Goal: Task Accomplishment & Management: Complete application form

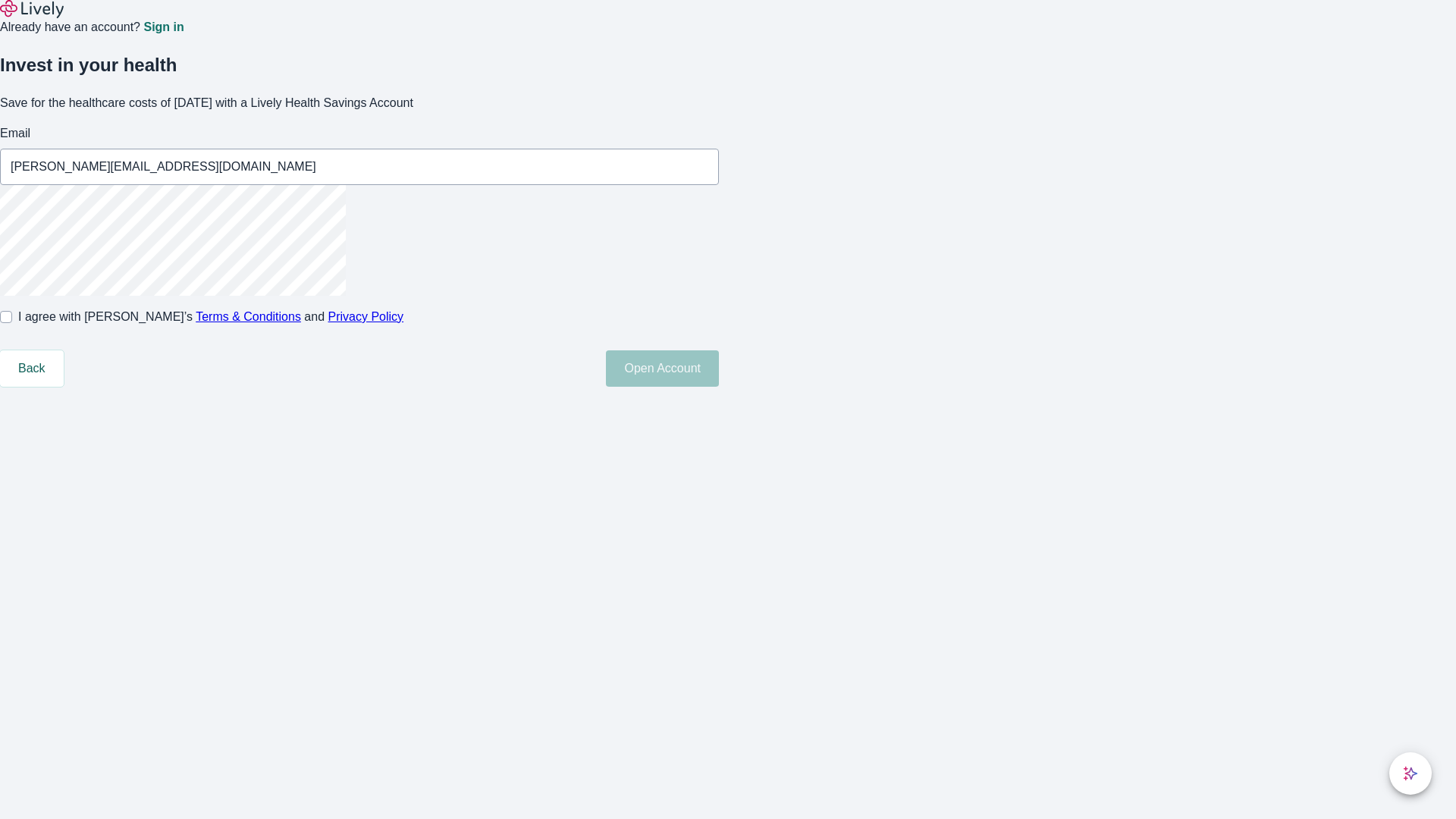
click at [12, 322] on input "I agree with Lively’s Terms & Conditions and Privacy Policy" at bounding box center [6, 317] width 12 height 12
checkbox input "true"
click at [719, 387] on button "Open Account" at bounding box center [662, 368] width 113 height 36
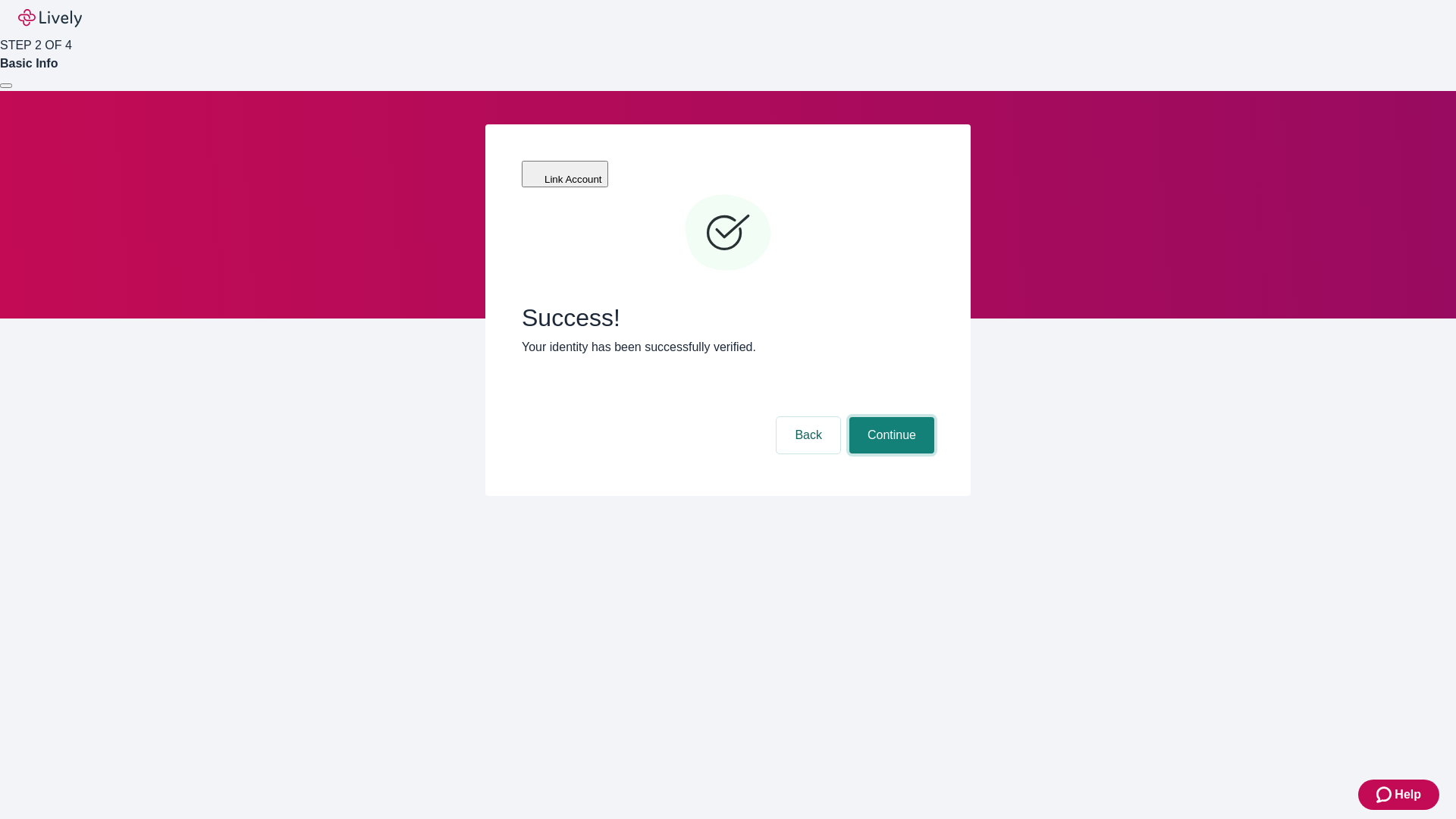
click at [889, 417] on button "Continue" at bounding box center [891, 435] width 85 height 36
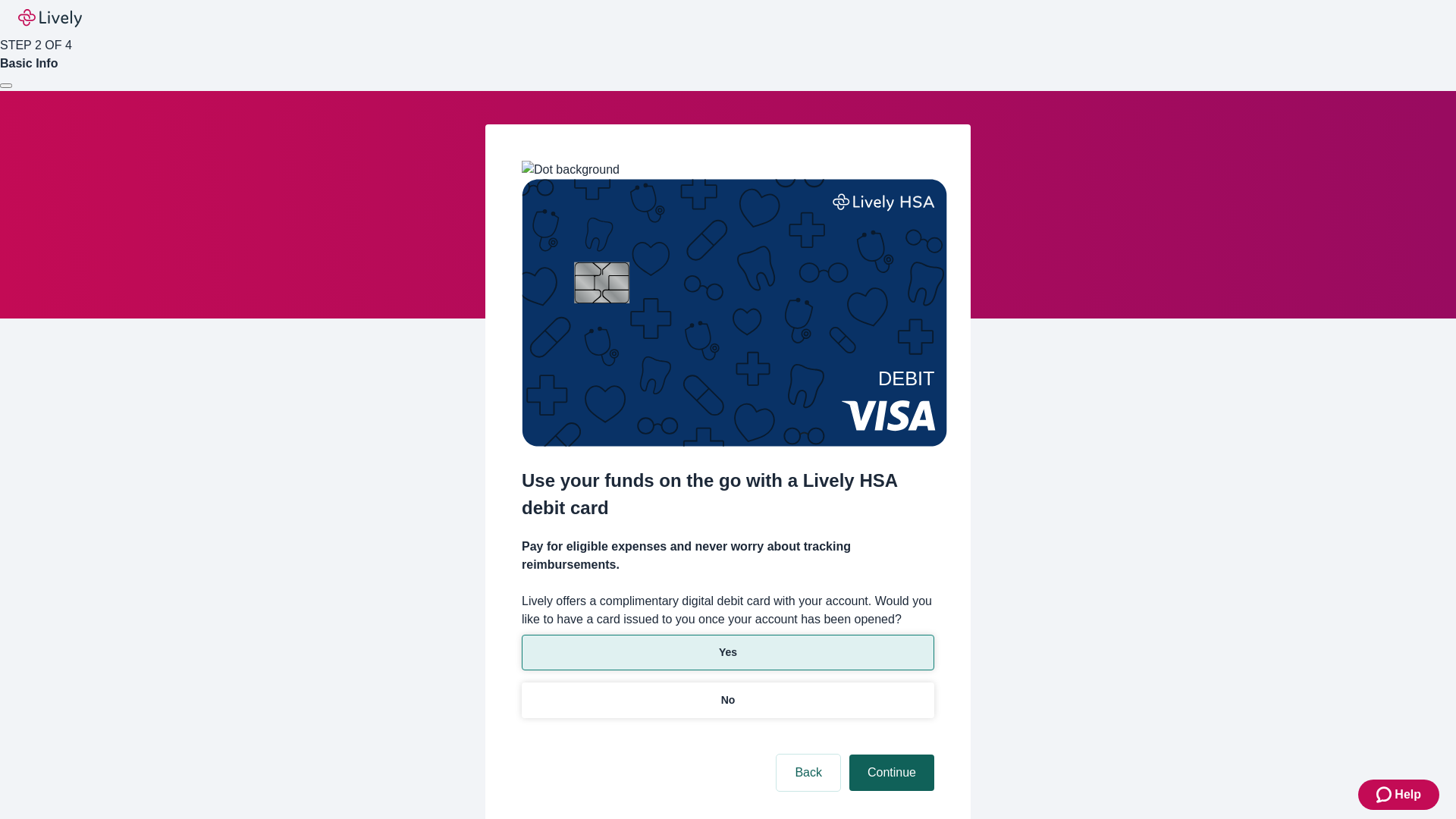
click at [728, 692] on p "No" at bounding box center [728, 699] width 14 height 16
click at [889, 754] on button "Continue" at bounding box center [891, 772] width 85 height 36
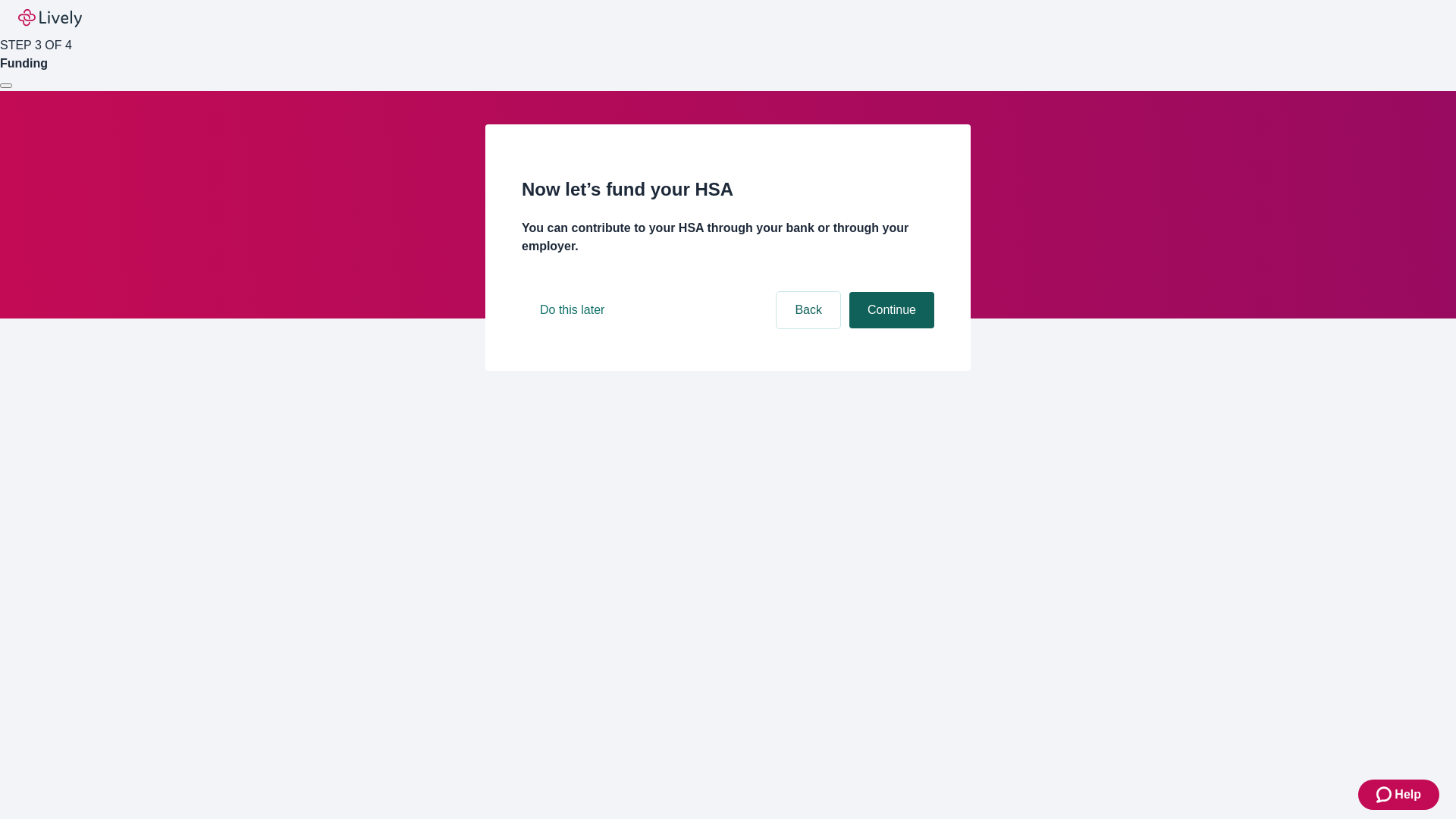
click at [889, 328] on button "Continue" at bounding box center [891, 310] width 85 height 36
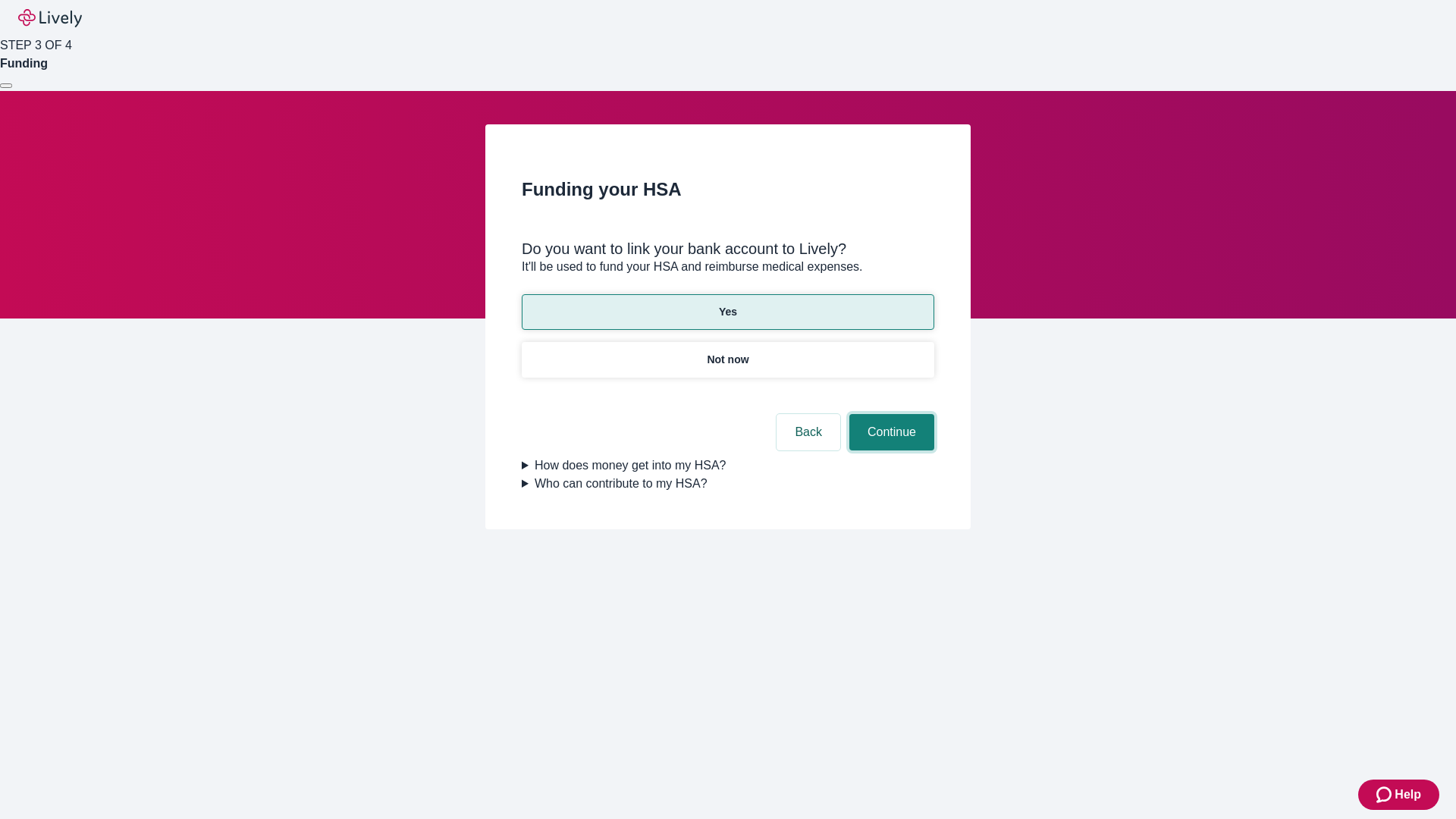
click at [889, 414] on button "Continue" at bounding box center [891, 432] width 85 height 36
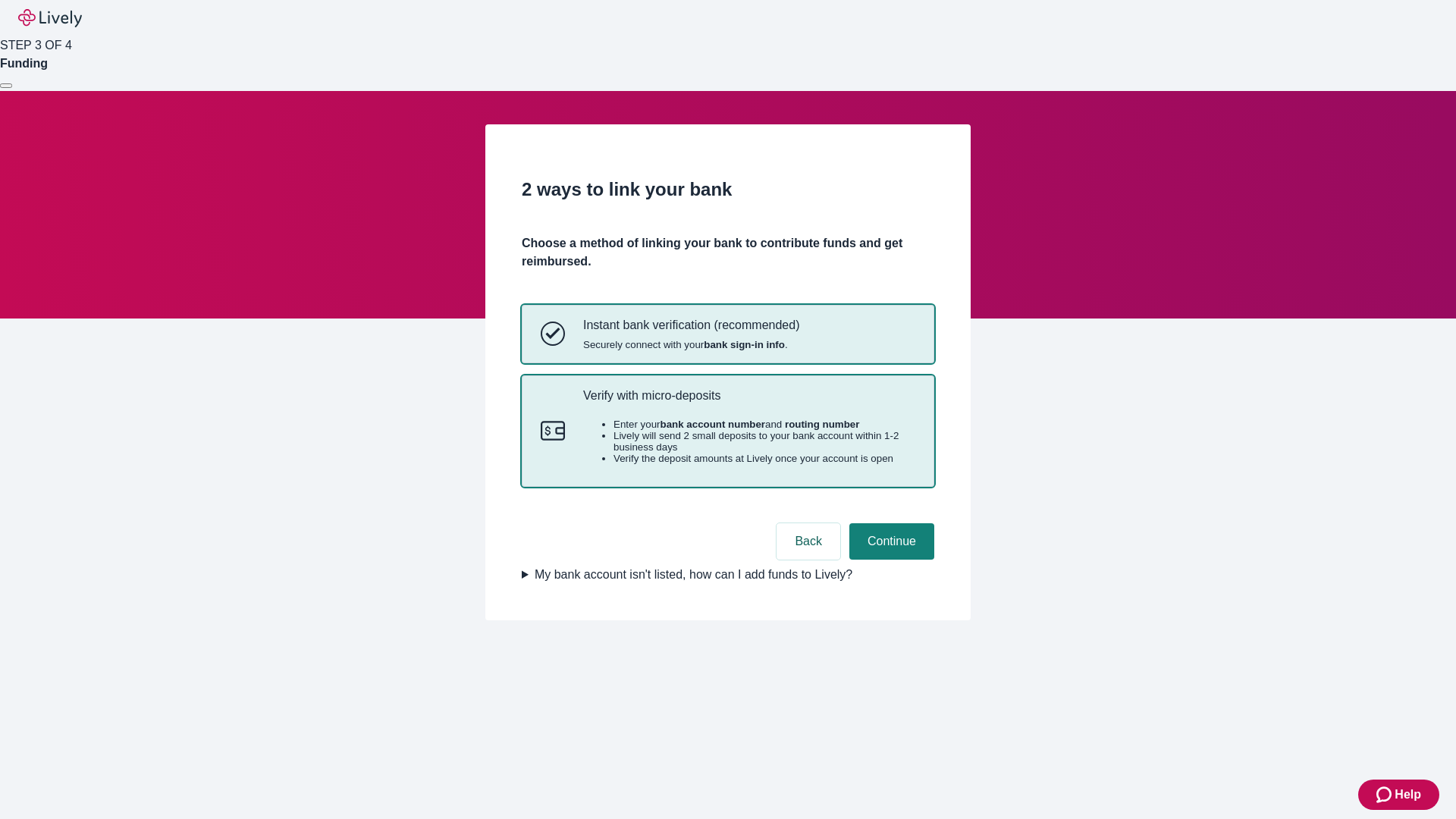
click at [749, 403] on p "Verify with micro-deposits" at bounding box center [749, 395] width 332 height 14
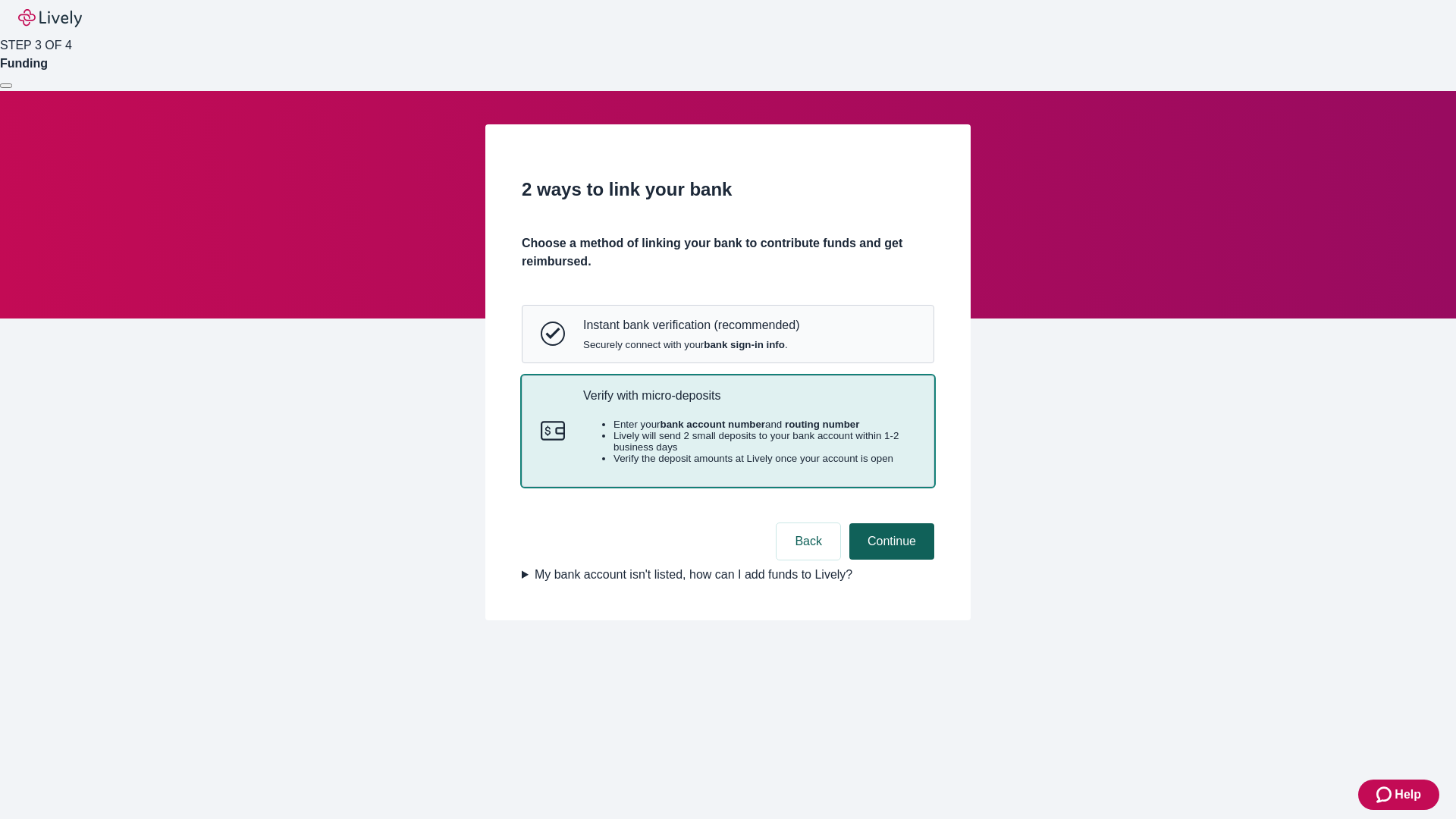
click at [889, 560] on button "Continue" at bounding box center [891, 542] width 85 height 36
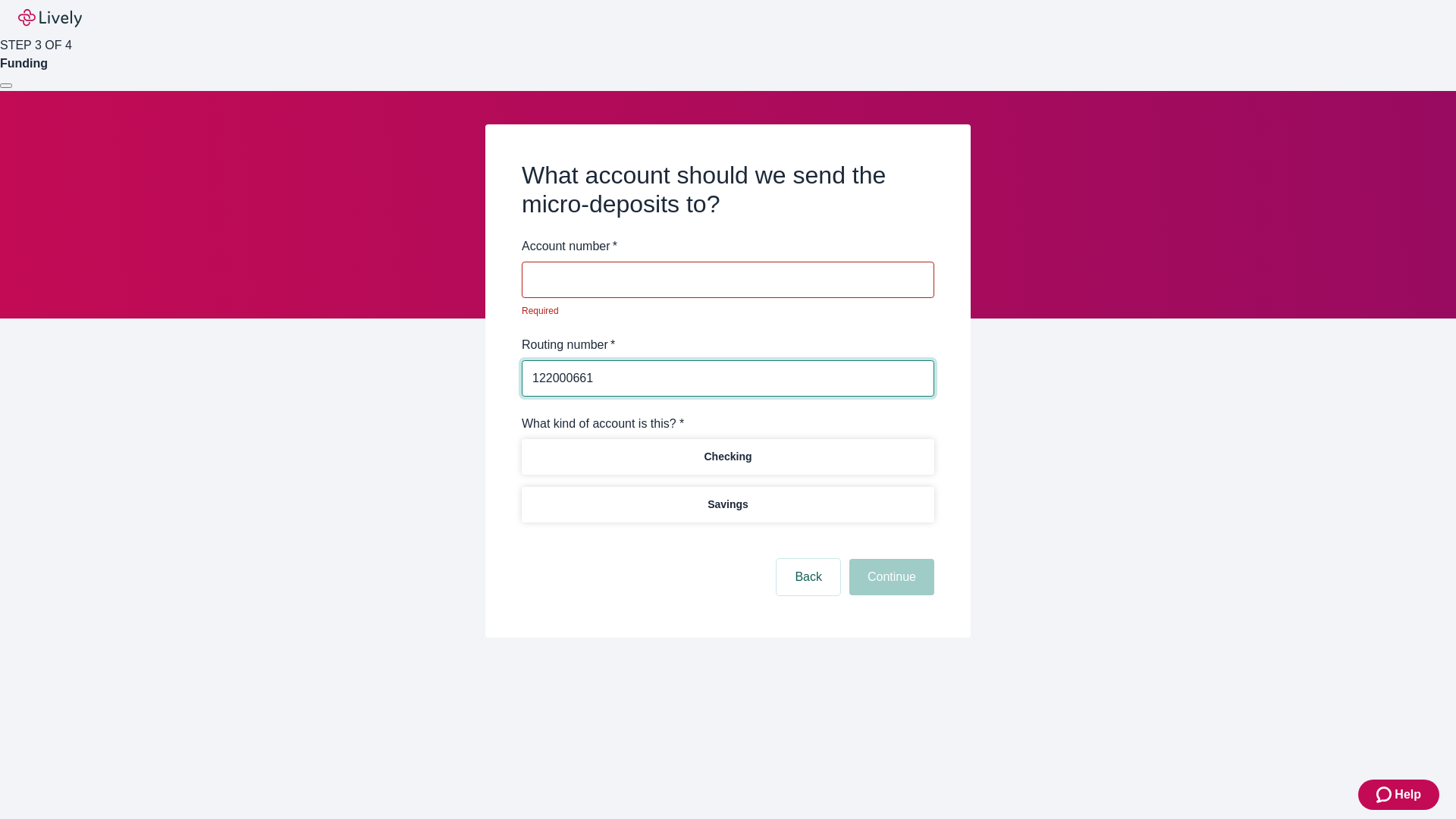
type input "122000661"
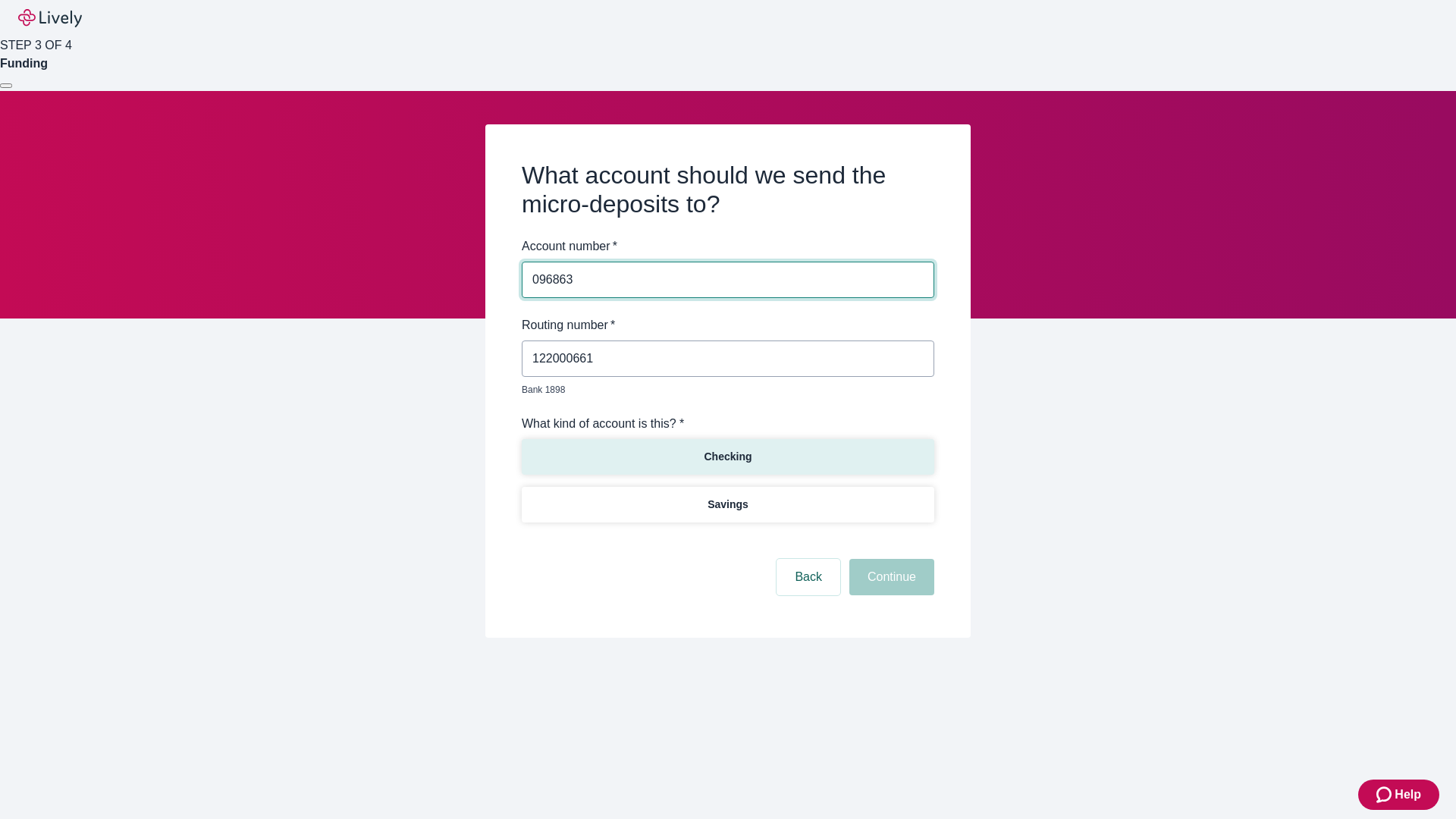
type input "096863"
click at [728, 449] on p "Checking" at bounding box center [728, 456] width 48 height 16
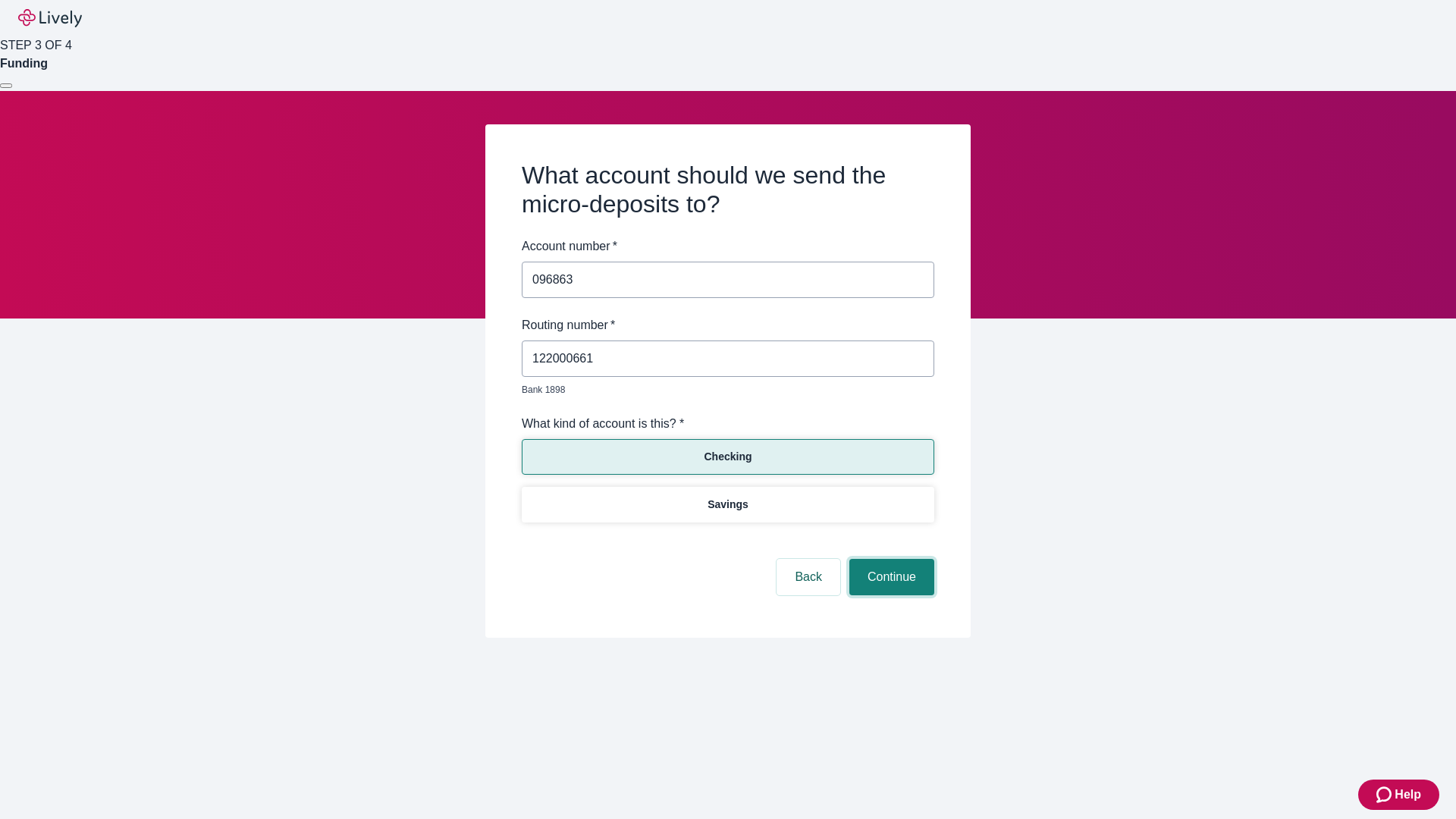
click at [889, 560] on button "Continue" at bounding box center [891, 577] width 85 height 36
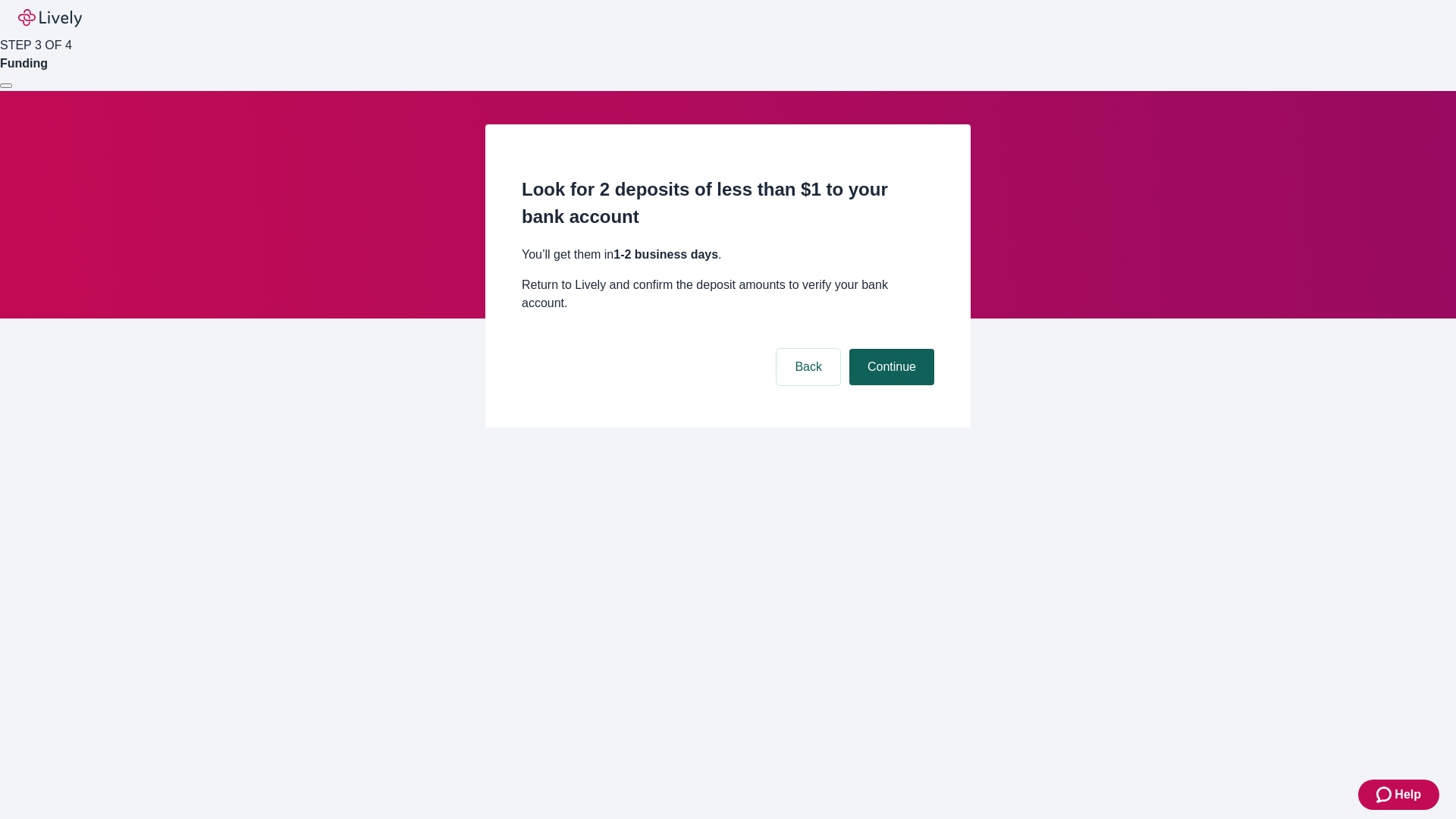
click at [889, 348] on button "Continue" at bounding box center [891, 366] width 85 height 36
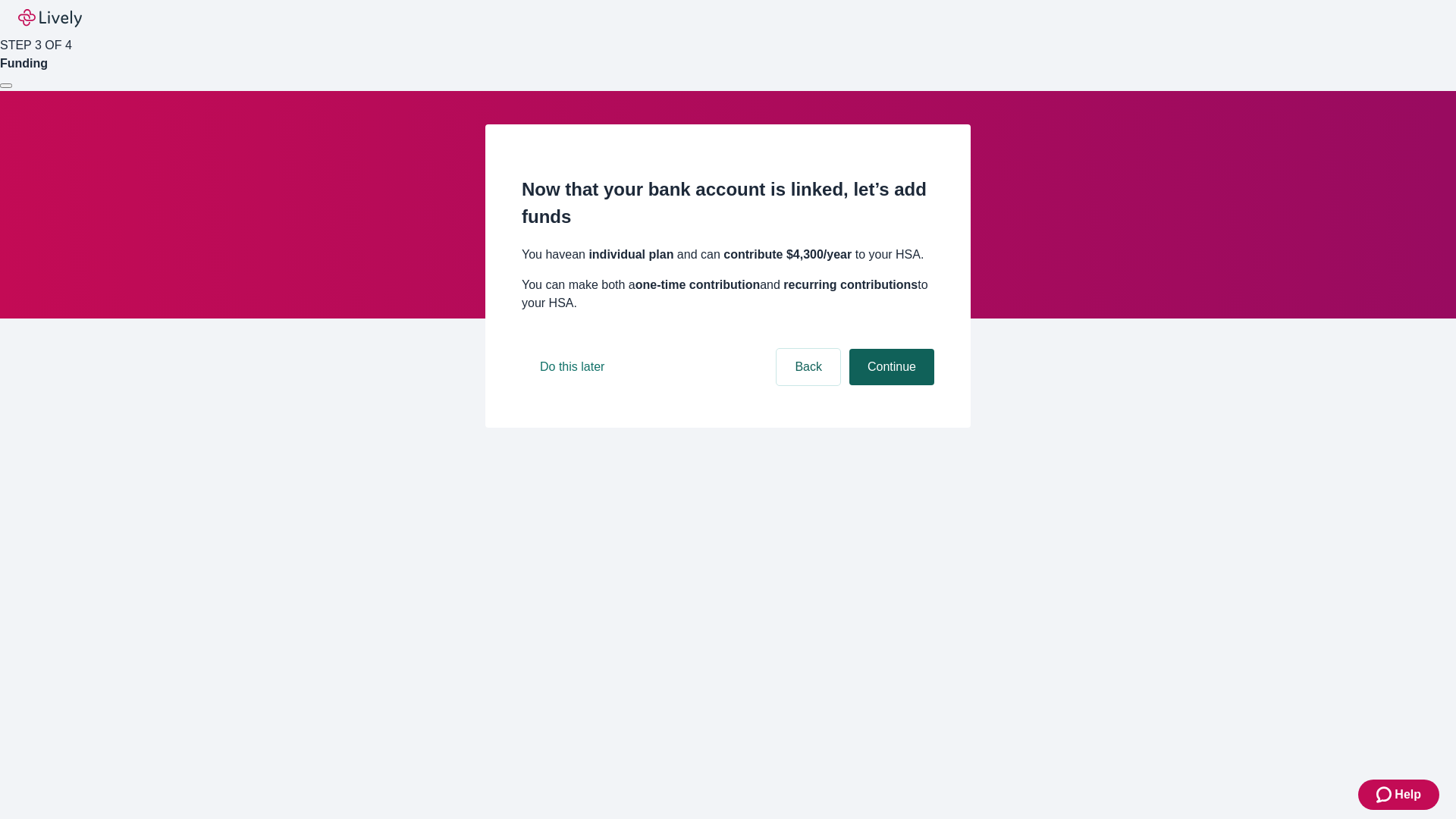
click at [889, 385] on button "Continue" at bounding box center [891, 366] width 85 height 36
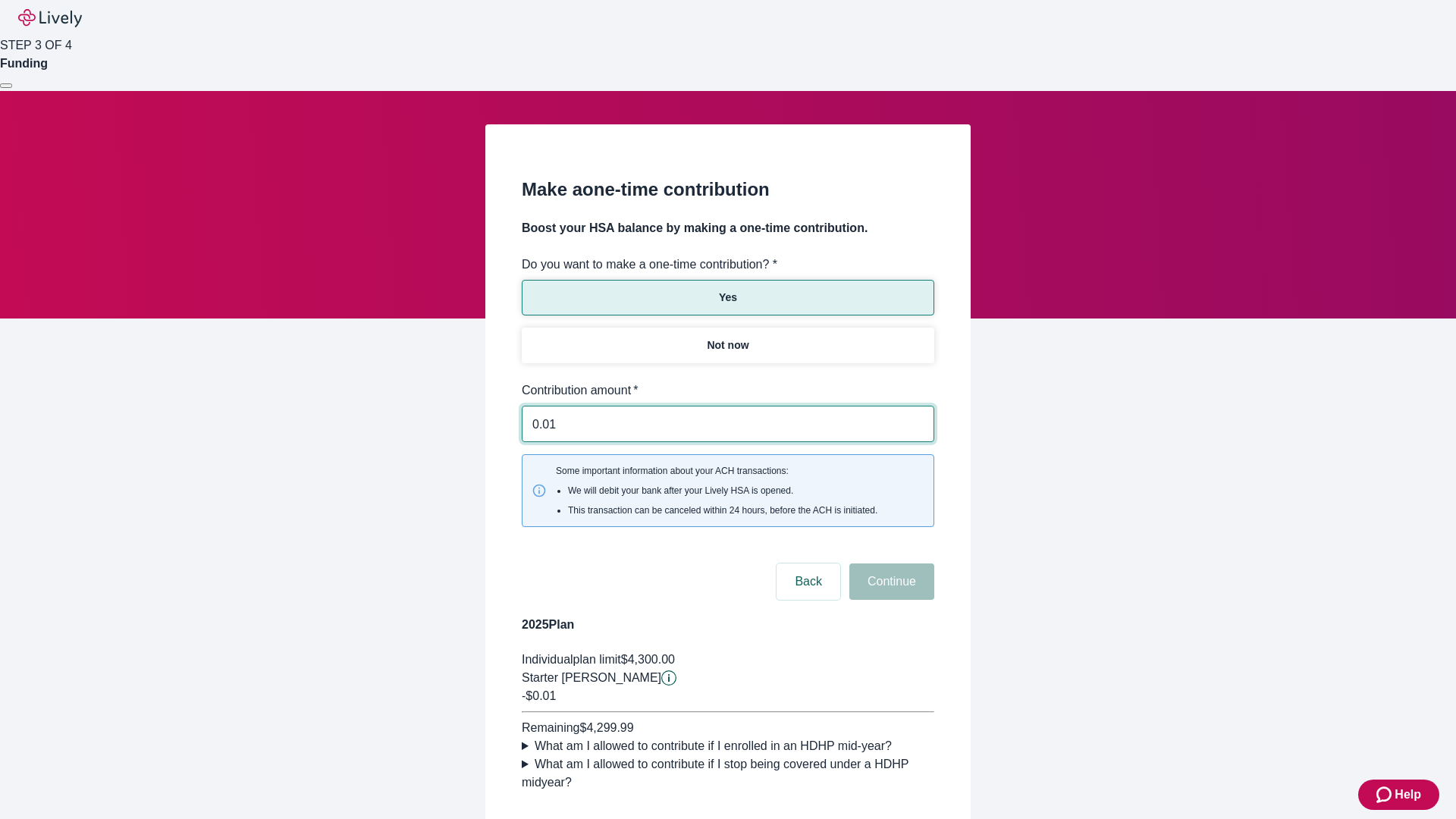
type input "0.01"
click at [889, 564] on button "Continue" at bounding box center [891, 582] width 85 height 36
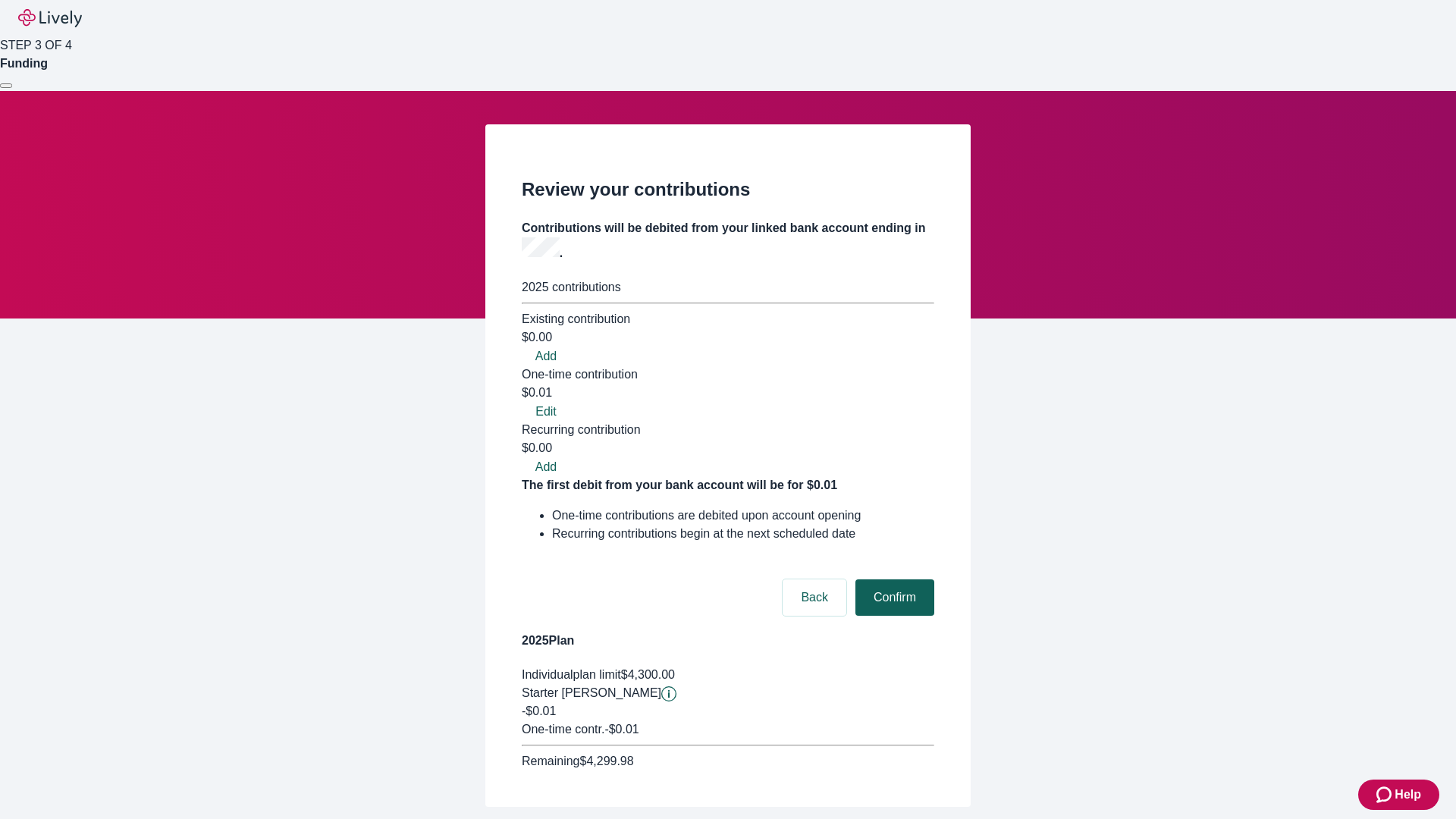
click at [892, 579] on button "Confirm" at bounding box center [895, 597] width 78 height 36
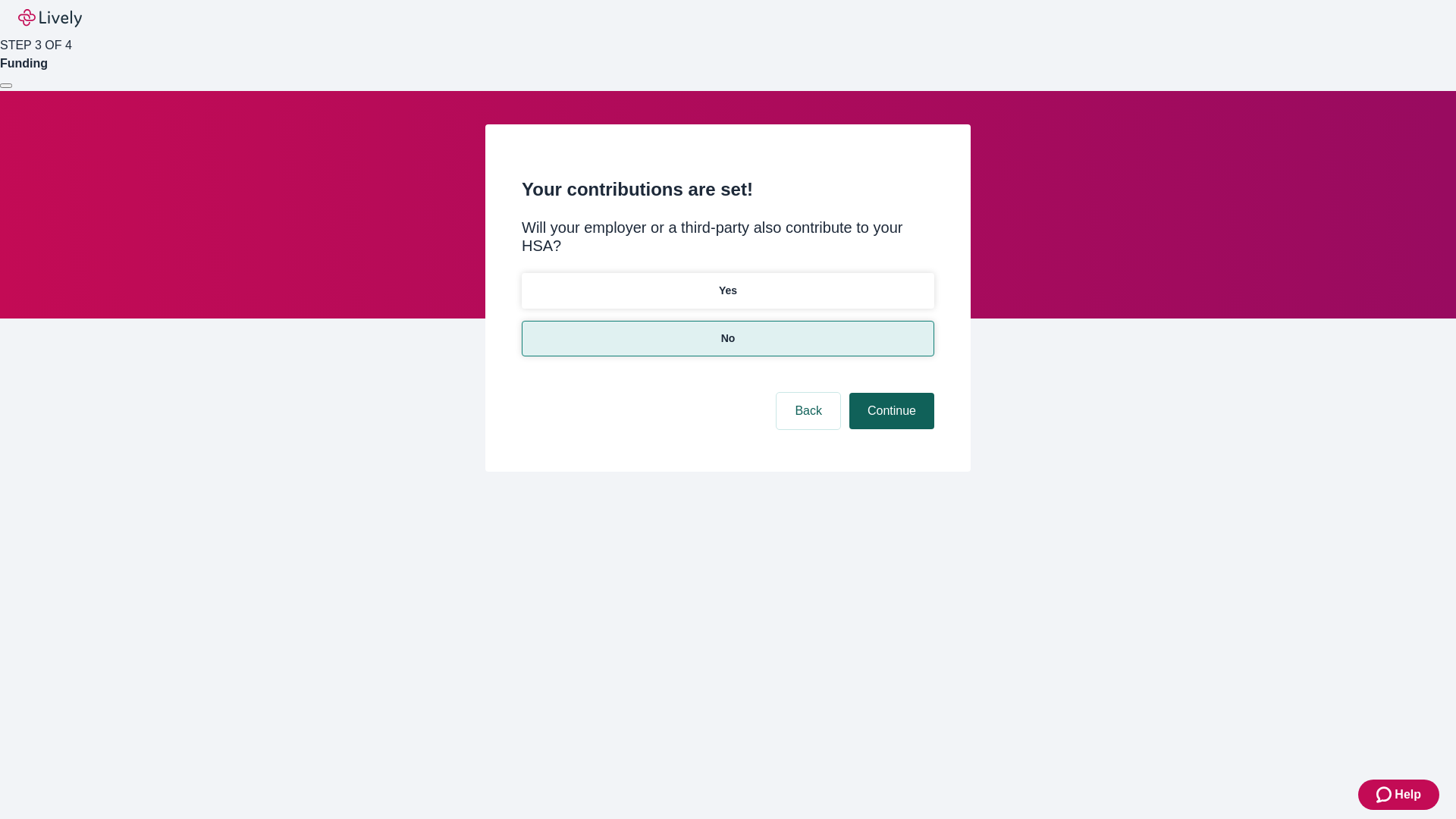
click at [889, 392] on button "Continue" at bounding box center [891, 410] width 85 height 36
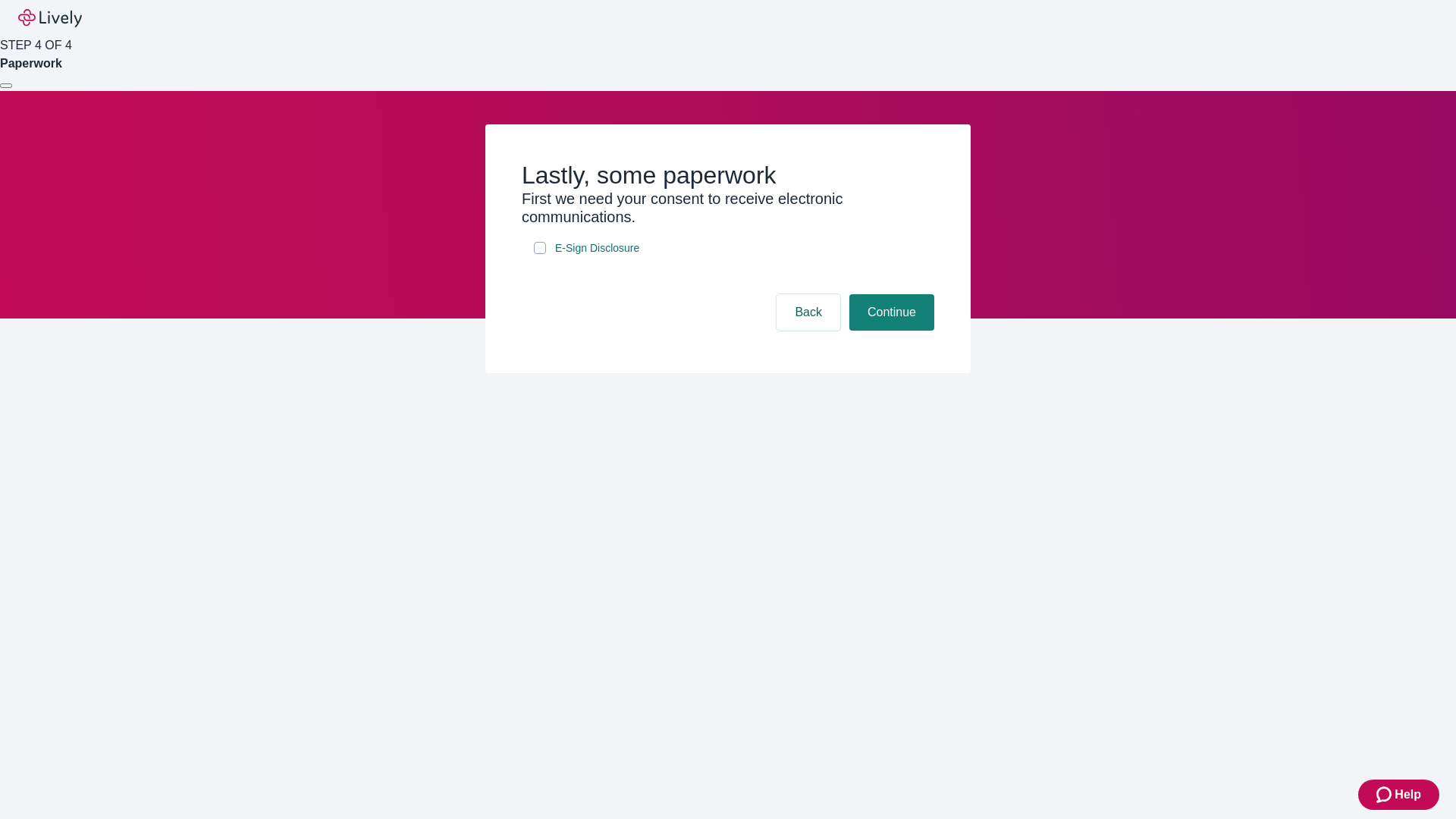
click at [540, 254] on input "E-Sign Disclosure" at bounding box center [540, 248] width 12 height 12
checkbox input "true"
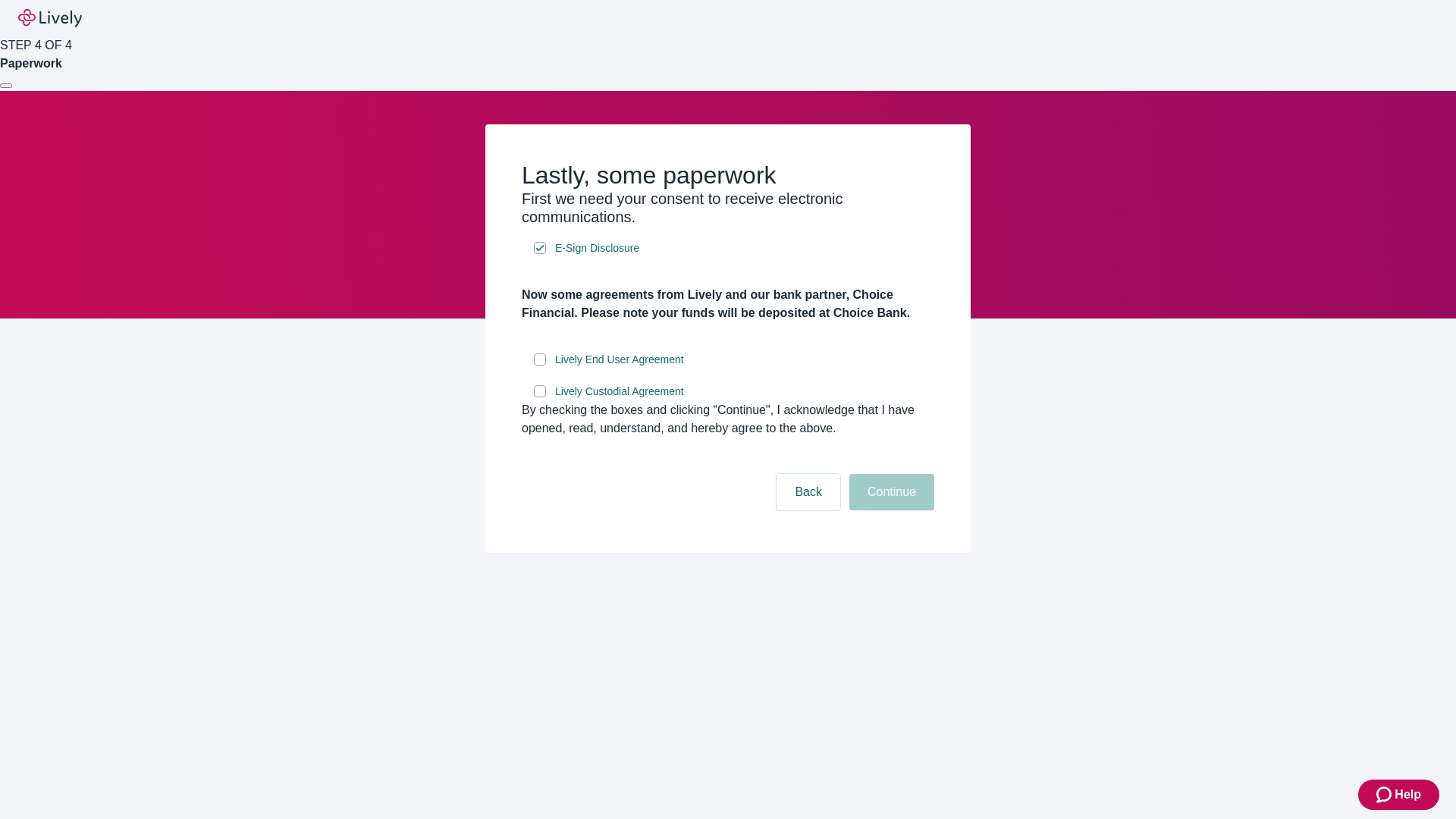
click at [540, 365] on input "Lively End User Agreement" at bounding box center [540, 359] width 12 height 12
checkbox input "true"
click at [540, 397] on input "Lively Custodial Agreement" at bounding box center [540, 390] width 12 height 12
checkbox input "true"
click at [889, 510] on button "Continue" at bounding box center [891, 492] width 85 height 36
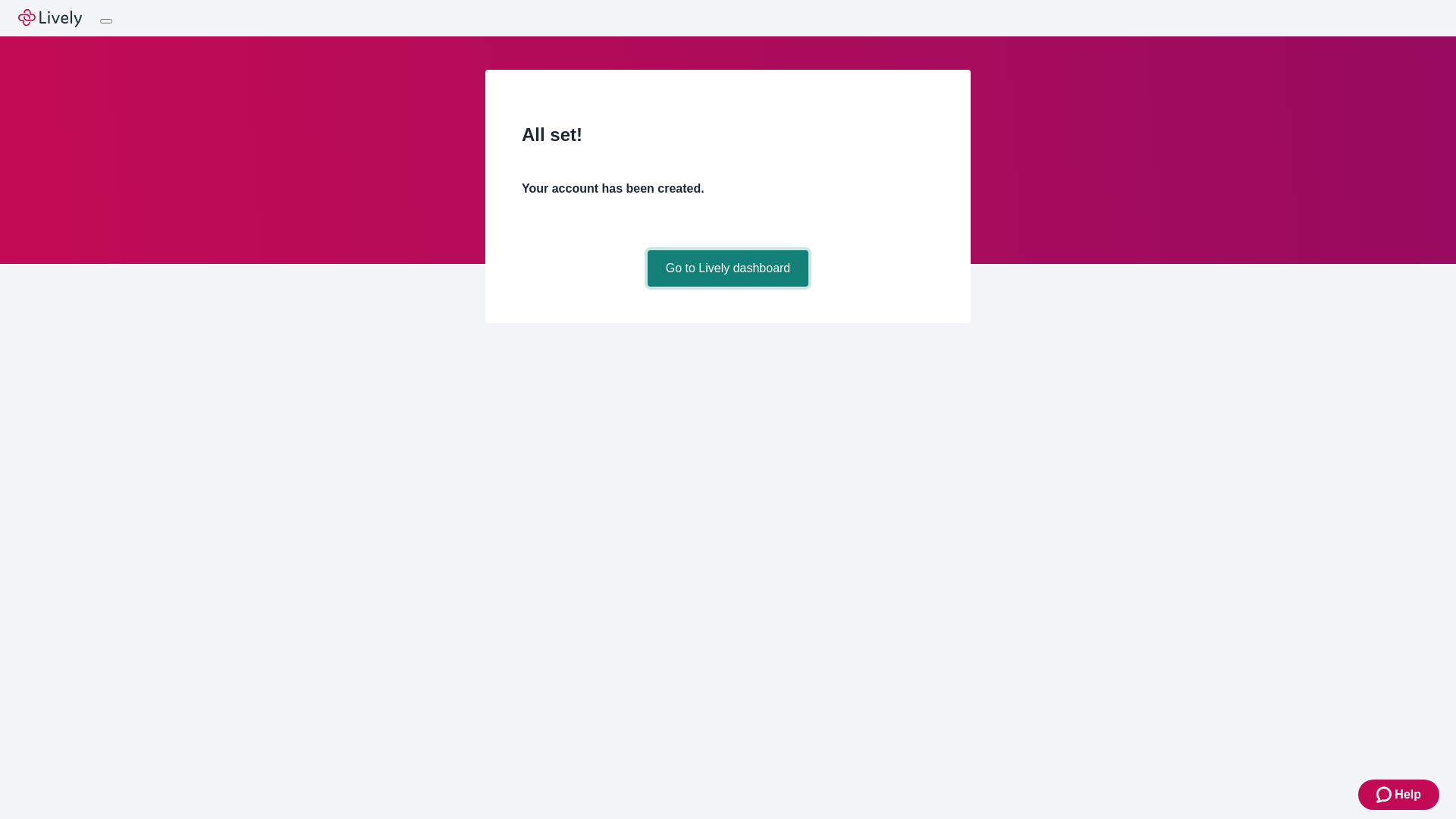
click at [728, 286] on link "Go to Lively dashboard" at bounding box center [728, 268] width 162 height 36
